Goal: Task Accomplishment & Management: Use online tool/utility

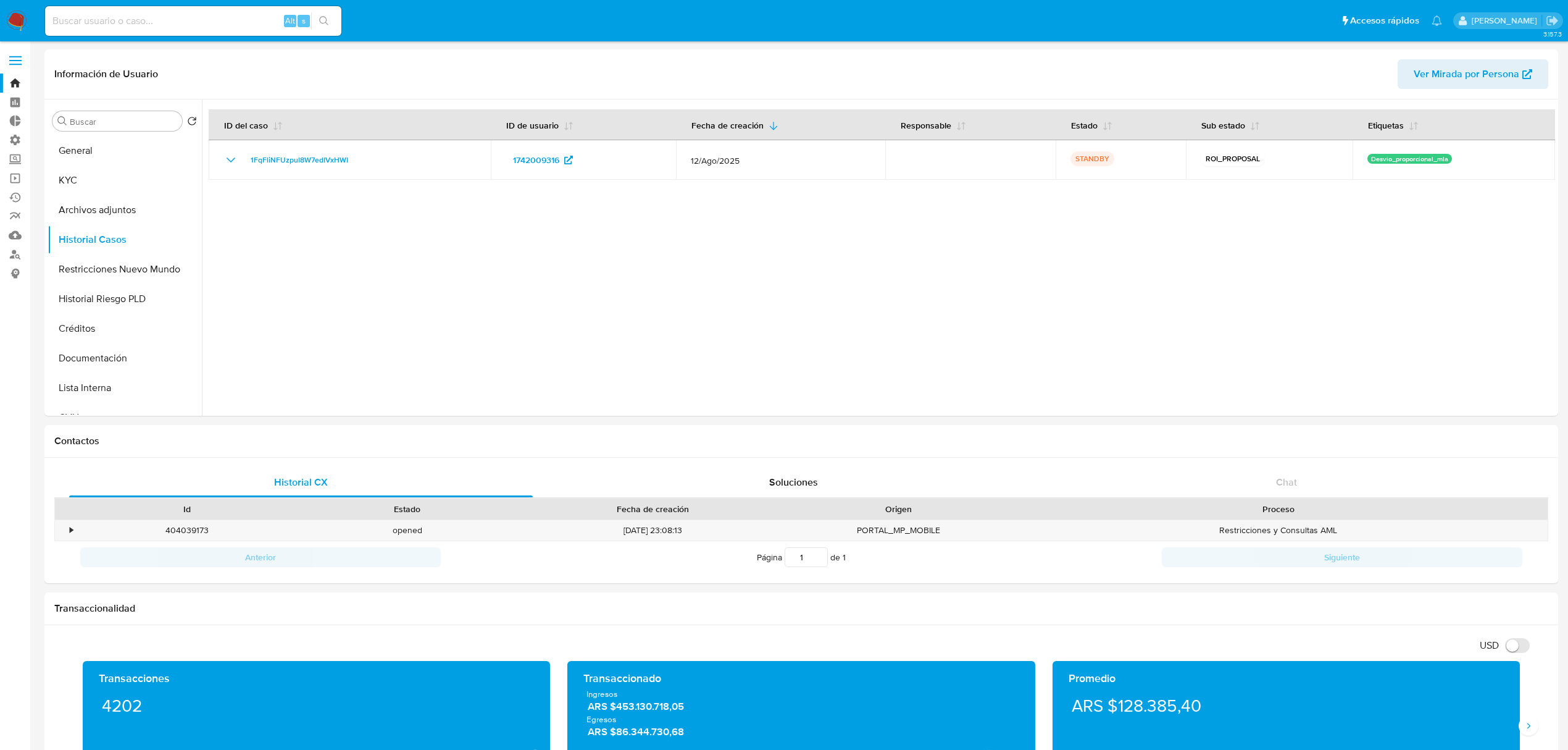
select select "10"
click at [16, 137] on label "Administración" at bounding box center [74, 139] width 147 height 19
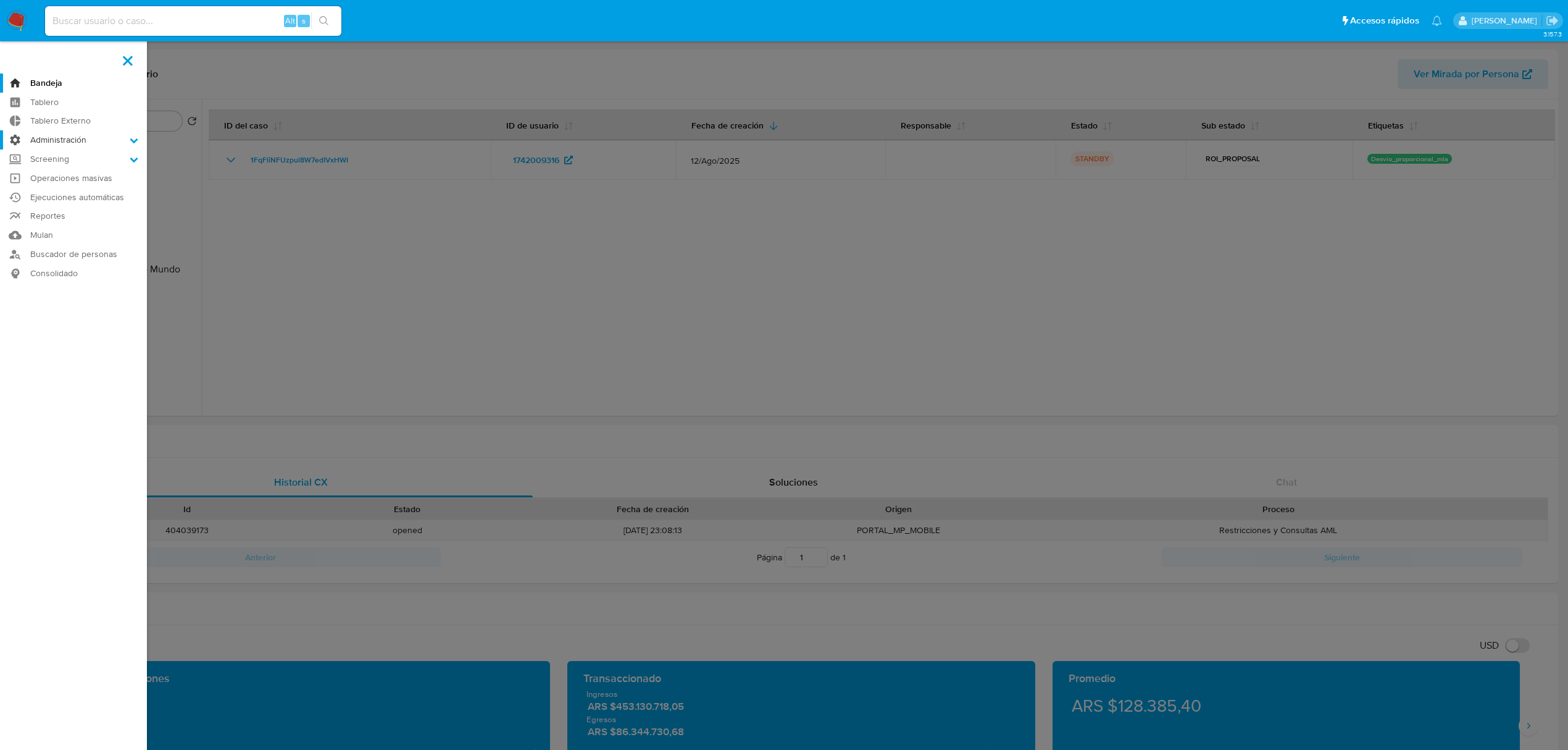
click at [0, 0] on input "Administración" at bounding box center [0, 0] width 0 height 0
click at [52, 233] on label "Screening" at bounding box center [74, 236] width 147 height 19
click at [0, 0] on input "Screening" at bounding box center [0, 0] width 0 height 0
click at [87, 175] on link "Administrador de Listas" at bounding box center [74, 176] width 147 height 16
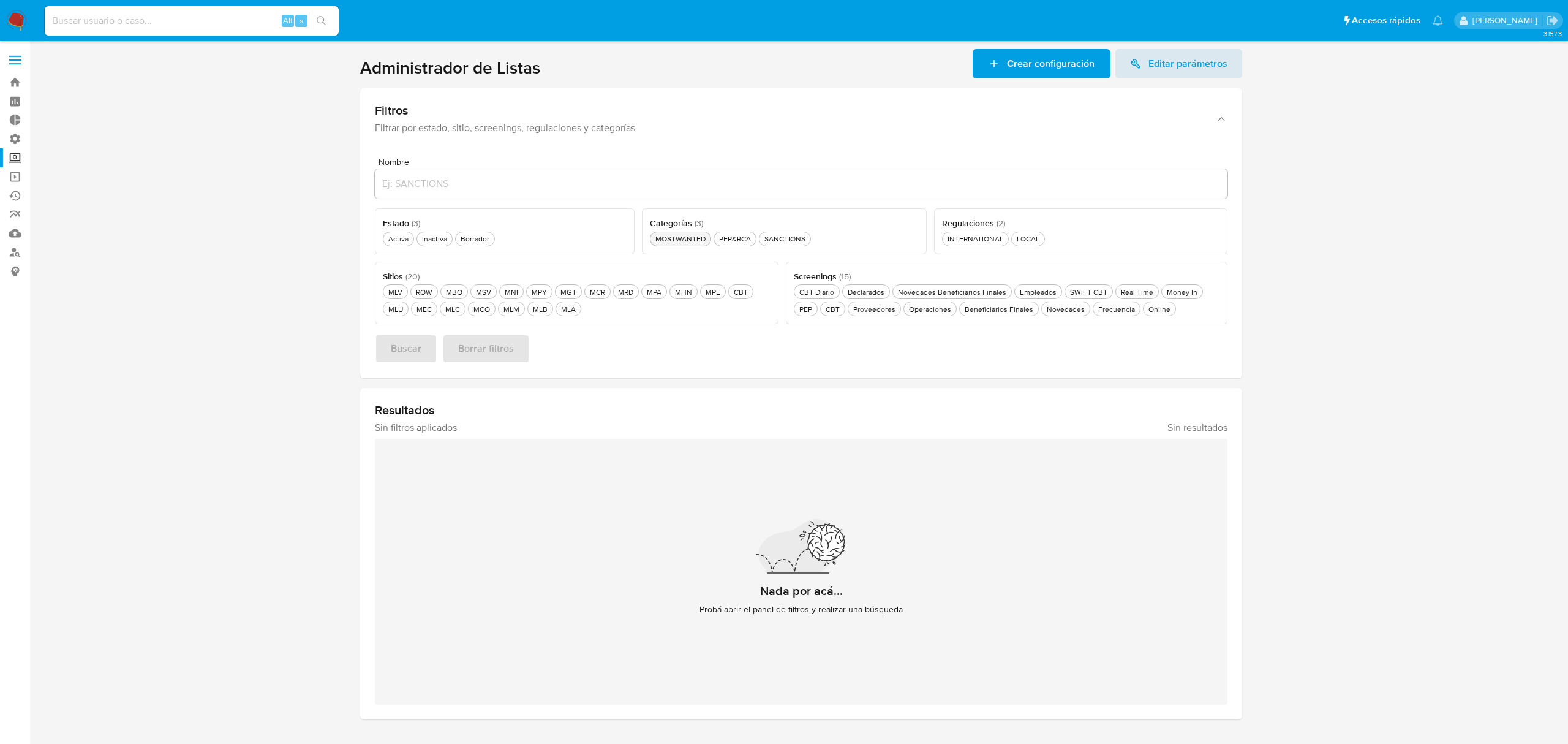
click at [677, 236] on div "MOSTWANTED MOSTWANTED" at bounding box center [681, 239] width 55 height 11
click at [571, 307] on div "MLA MLA" at bounding box center [569, 309] width 19 height 11
click at [408, 346] on span "Buscar" at bounding box center [406, 348] width 31 height 27
click at [400, 240] on div "Activa Activa" at bounding box center [398, 239] width 25 height 11
click at [412, 348] on span "Buscar" at bounding box center [406, 348] width 31 height 27
